Goal: Information Seeking & Learning: Learn about a topic

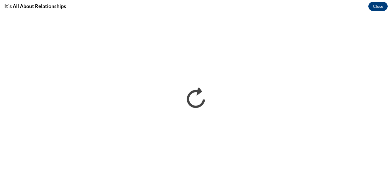
drag, startPoint x: 142, startPoint y: 2, endPoint x: 137, endPoint y: 8, distance: 7.8
click at [137, 8] on div "Itʹs All About Relationships Close" at bounding box center [196, 6] width 392 height 13
click at [132, 7] on div "Itʹs All About Relationships Close" at bounding box center [196, 6] width 392 height 13
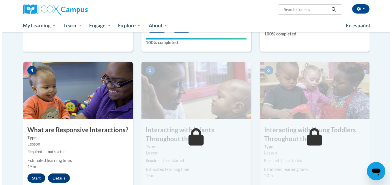
scroll to position [289, 0]
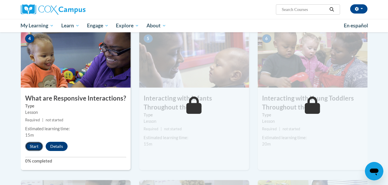
click at [36, 142] on button "Start" at bounding box center [34, 146] width 18 height 9
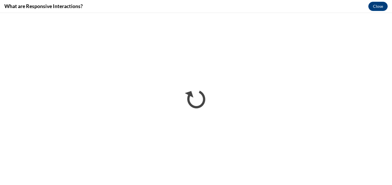
scroll to position [0, 0]
drag, startPoint x: 69, startPoint y: 5, endPoint x: 261, endPoint y: 11, distance: 192.0
click at [261, 11] on div "What are Responsive Interactions? Close" at bounding box center [196, 6] width 392 height 13
